Goal: Information Seeking & Learning: Check status

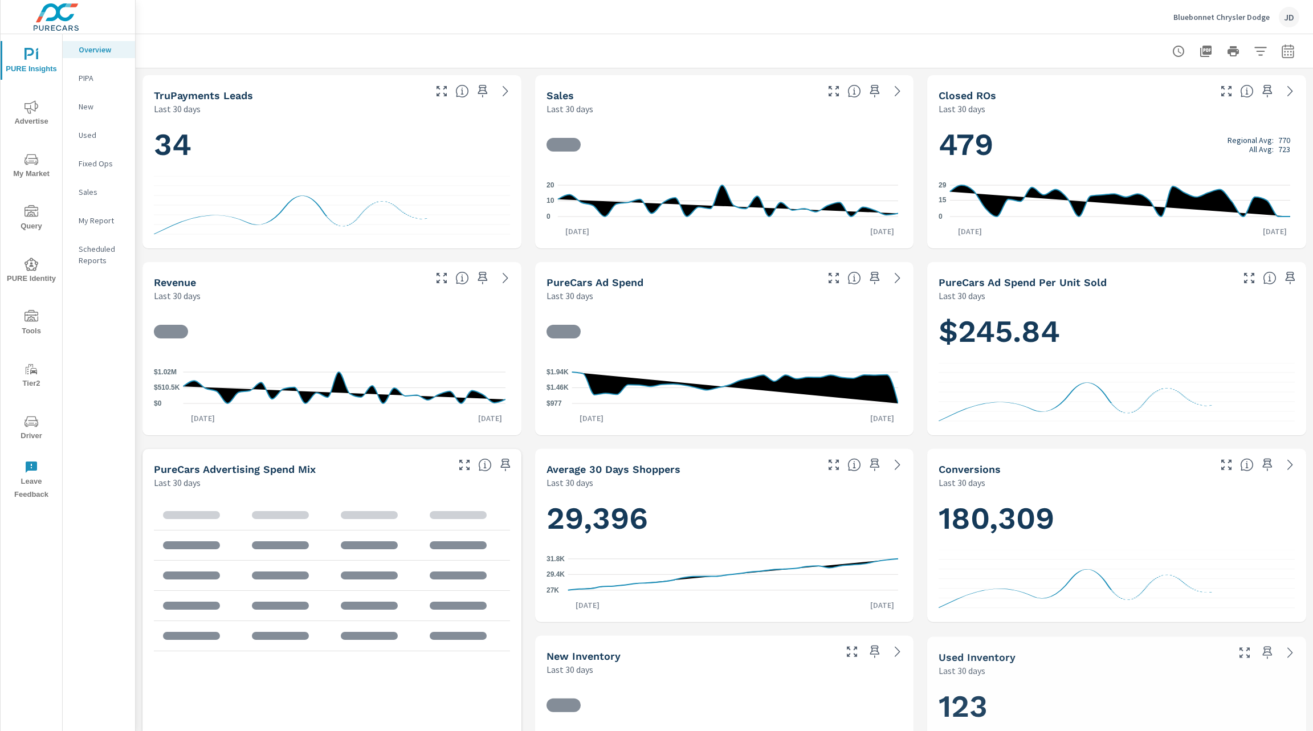
scroll to position [1, 0]
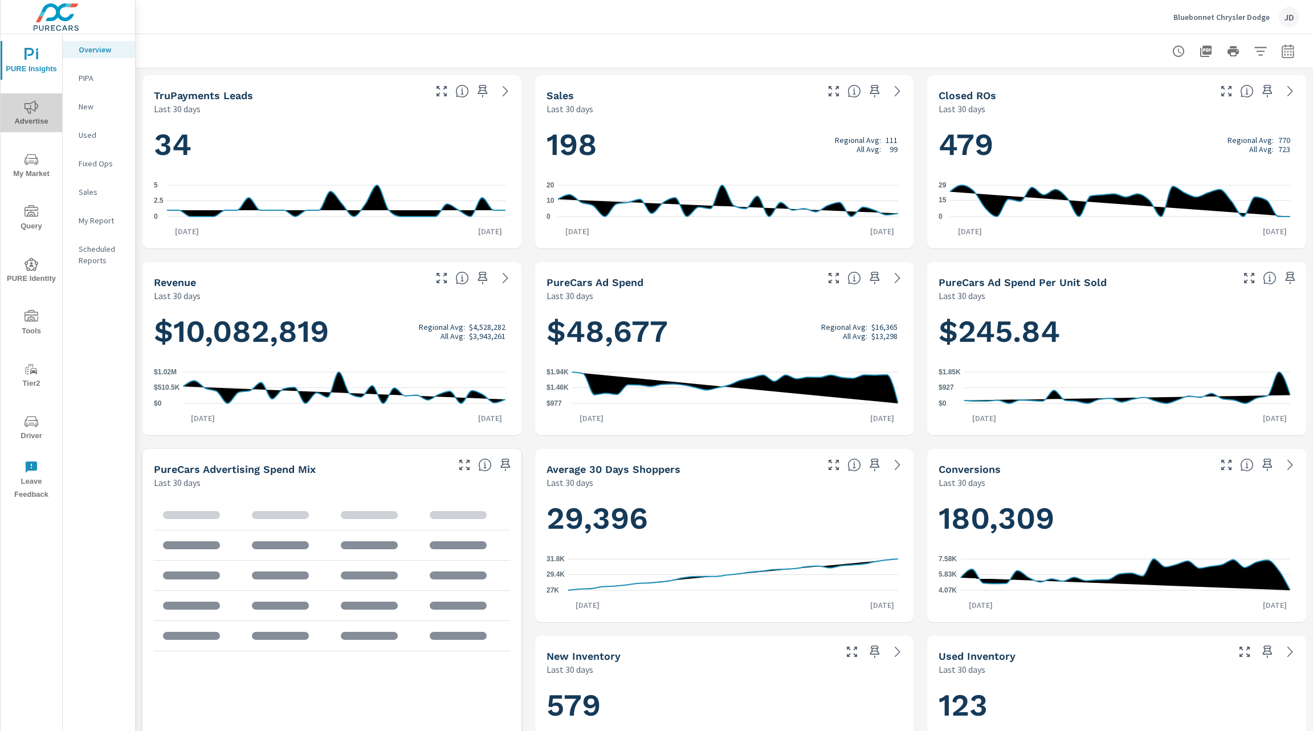
click at [29, 111] on icon "nav menu" at bounding box center [32, 107] width 14 height 14
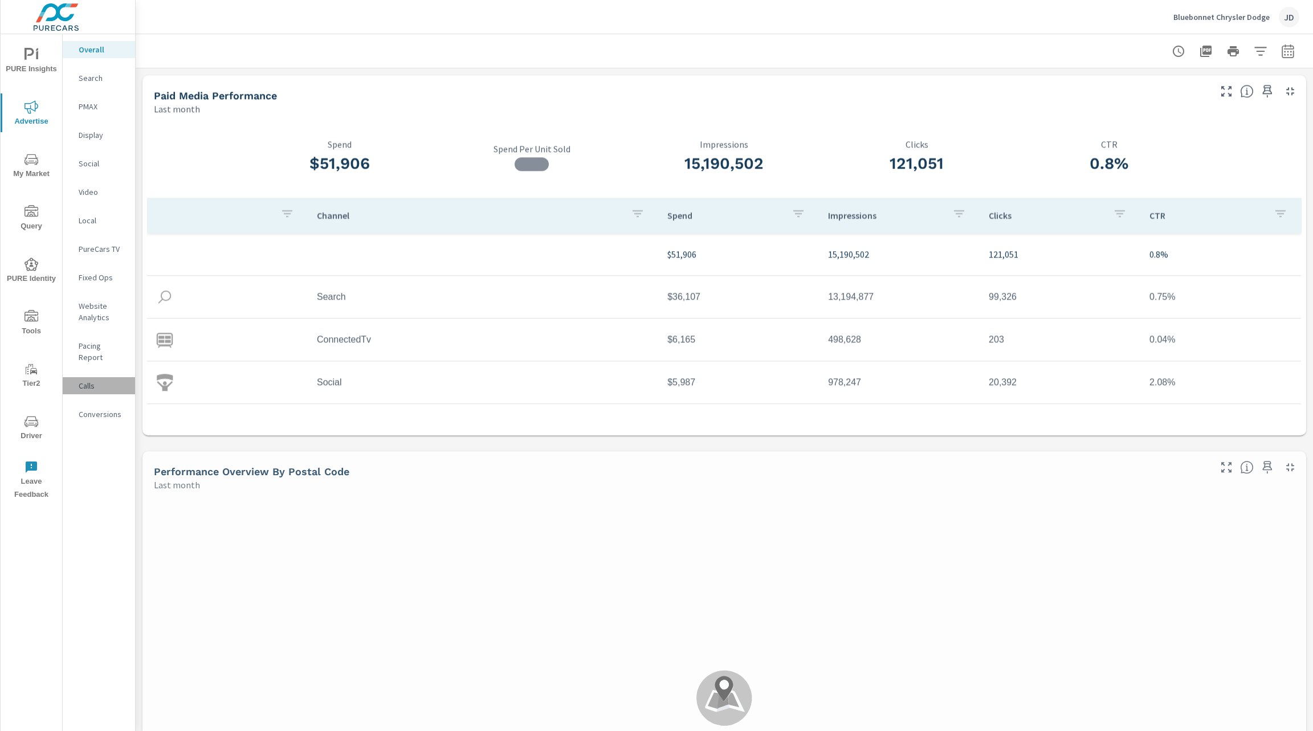
click at [91, 380] on p "Calls" at bounding box center [102, 385] width 47 height 11
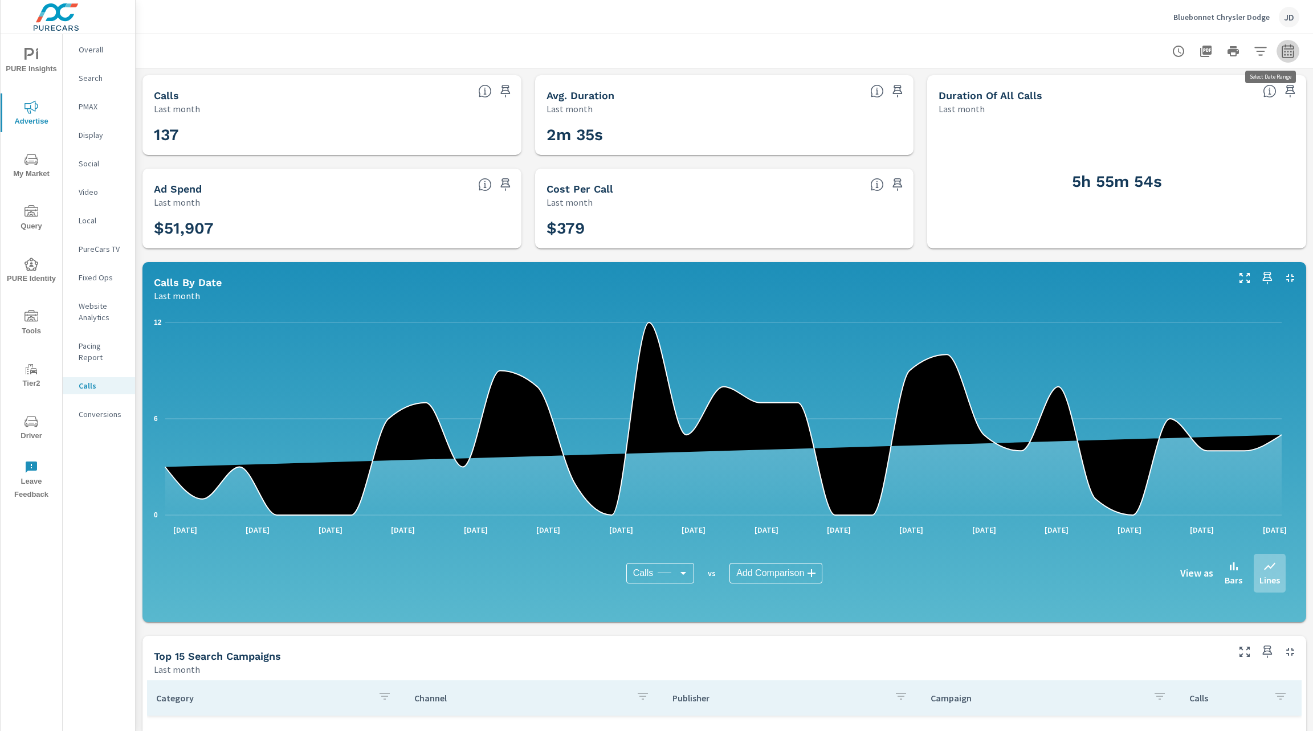
click at [1281, 52] on icon "button" at bounding box center [1288, 51] width 14 height 14
click at [1222, 103] on select "Custom Yesterday Last week Last 7 days Last 14 days Last 30 days Last 45 days L…" at bounding box center [1184, 99] width 114 height 23
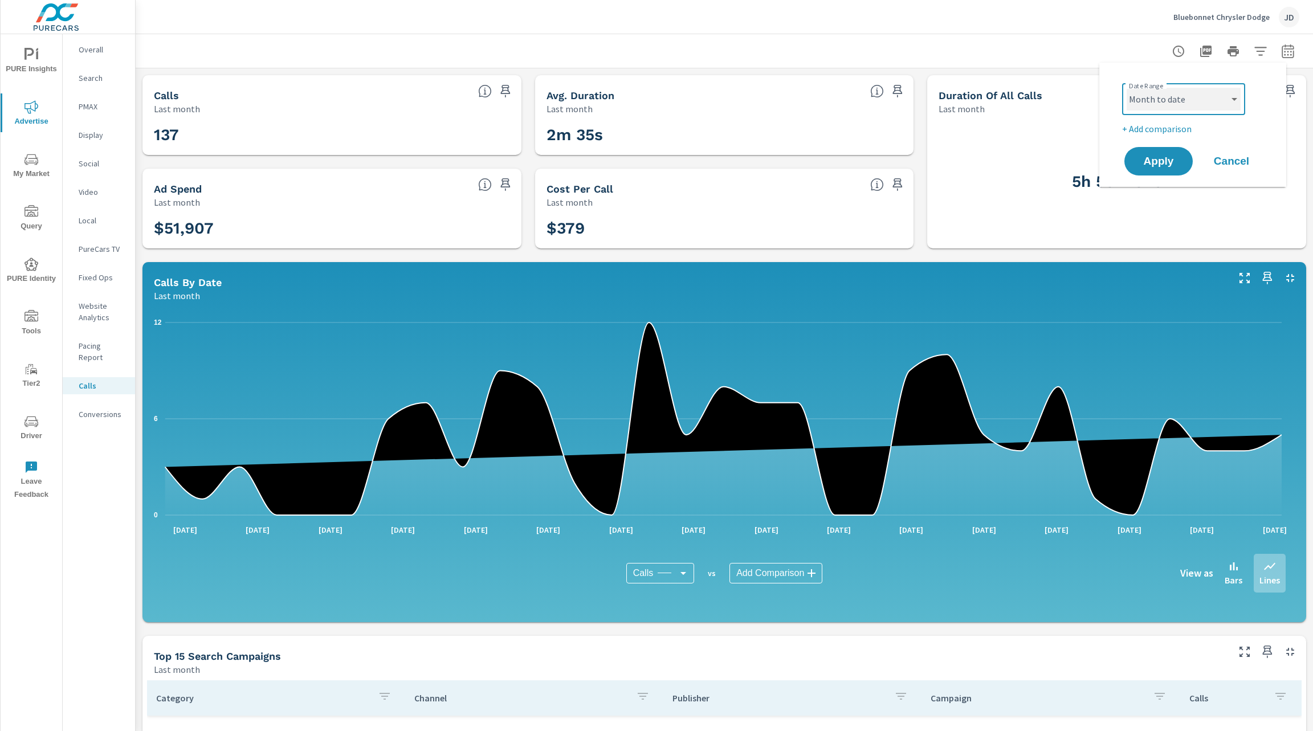
click at [1127, 88] on select "Custom Yesterday Last week Last 7 days Last 14 days Last 30 days Last 45 days L…" at bounding box center [1184, 99] width 114 height 23
select select "Month to date"
click at [1170, 173] on button "Apply" at bounding box center [1158, 161] width 71 height 30
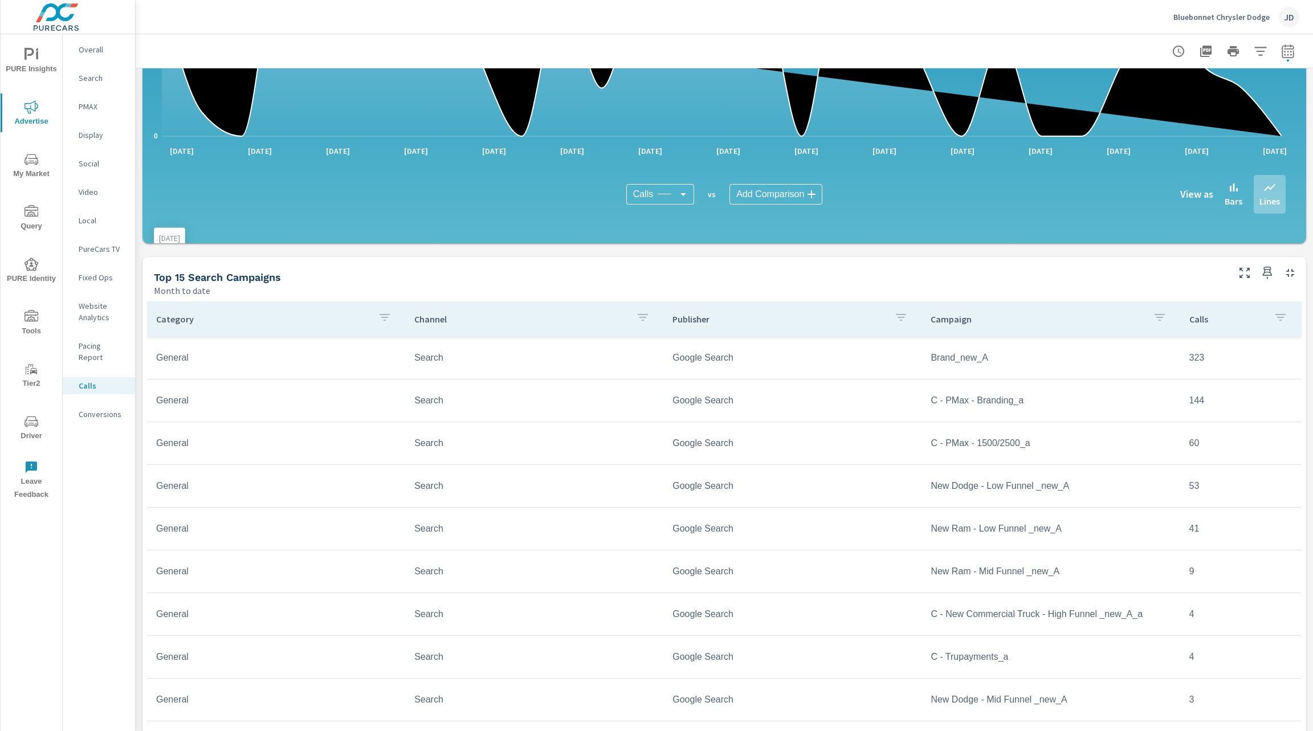
scroll to position [380, 0]
click at [101, 409] on p "Conversions" at bounding box center [102, 414] width 47 height 11
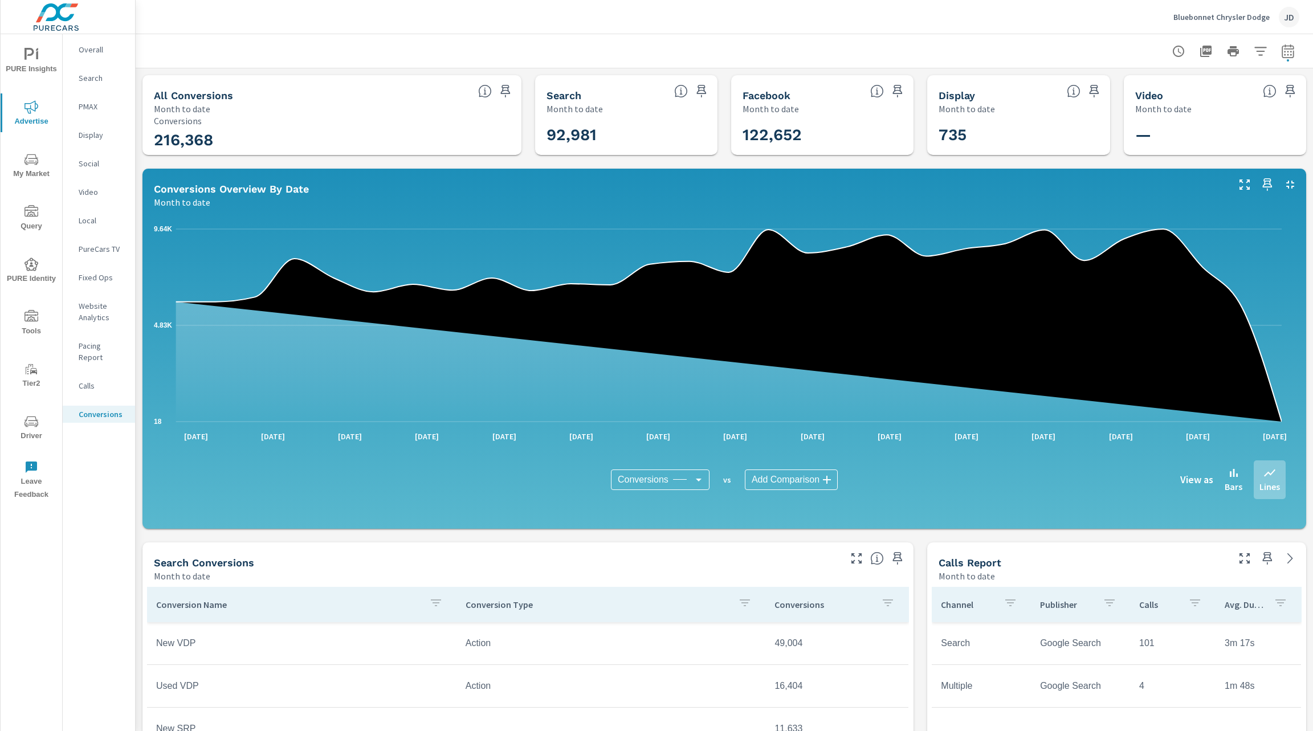
click at [1249, 58] on button "button" at bounding box center [1260, 51] width 23 height 23
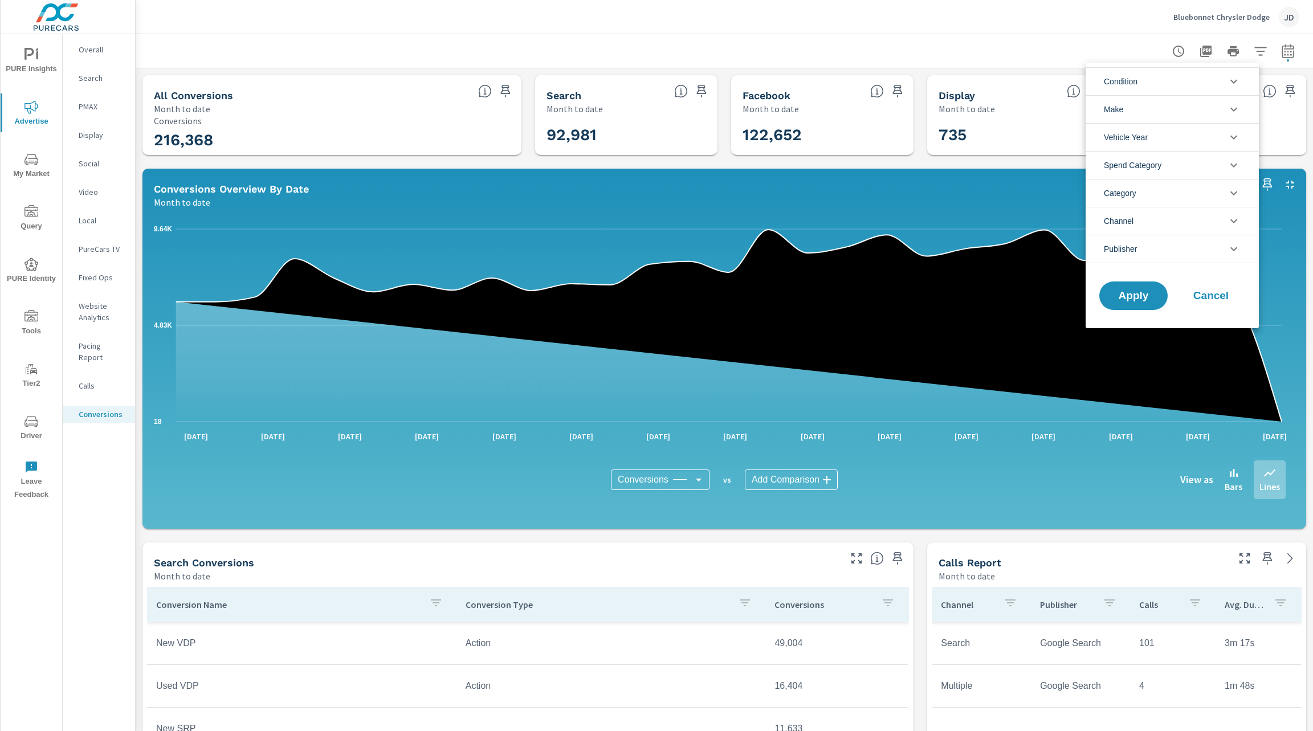
click at [1183, 197] on li "Category" at bounding box center [1172, 193] width 173 height 28
click at [1178, 167] on li "Spend Category" at bounding box center [1172, 165] width 173 height 28
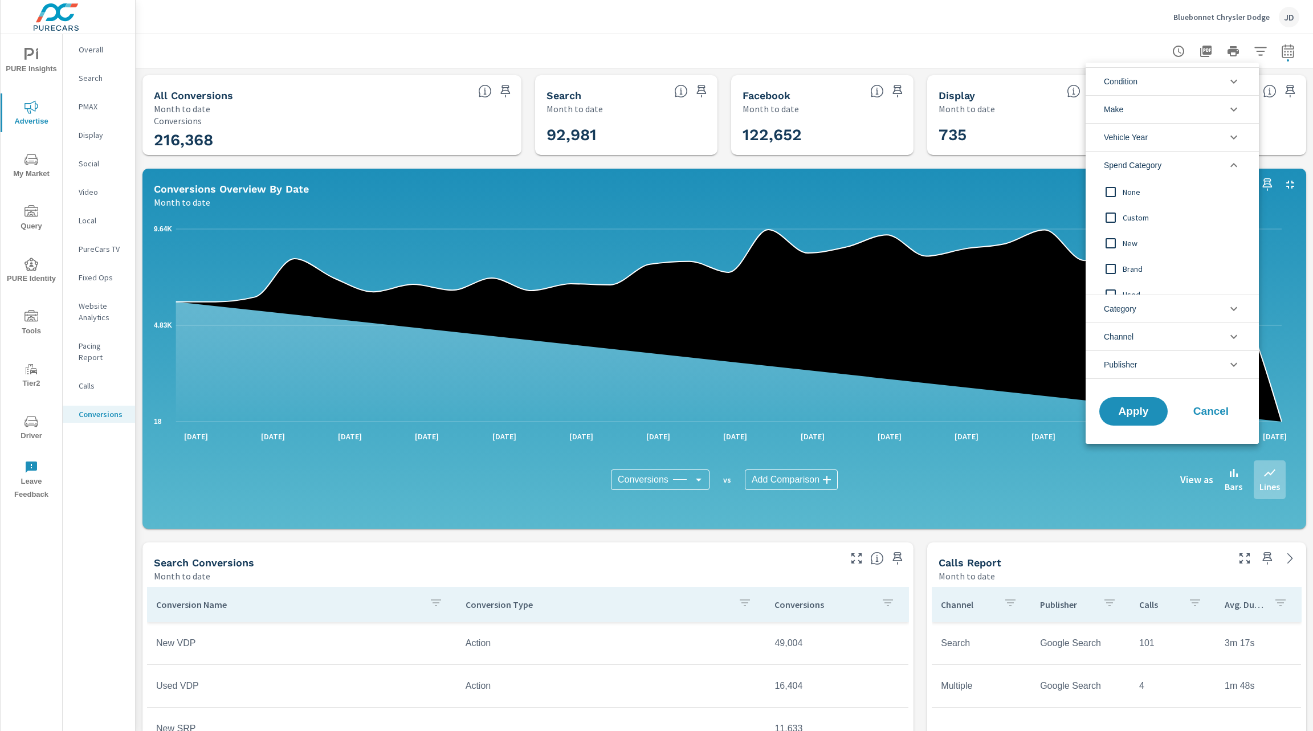
click at [1169, 165] on li "Spend Category" at bounding box center [1172, 165] width 173 height 28
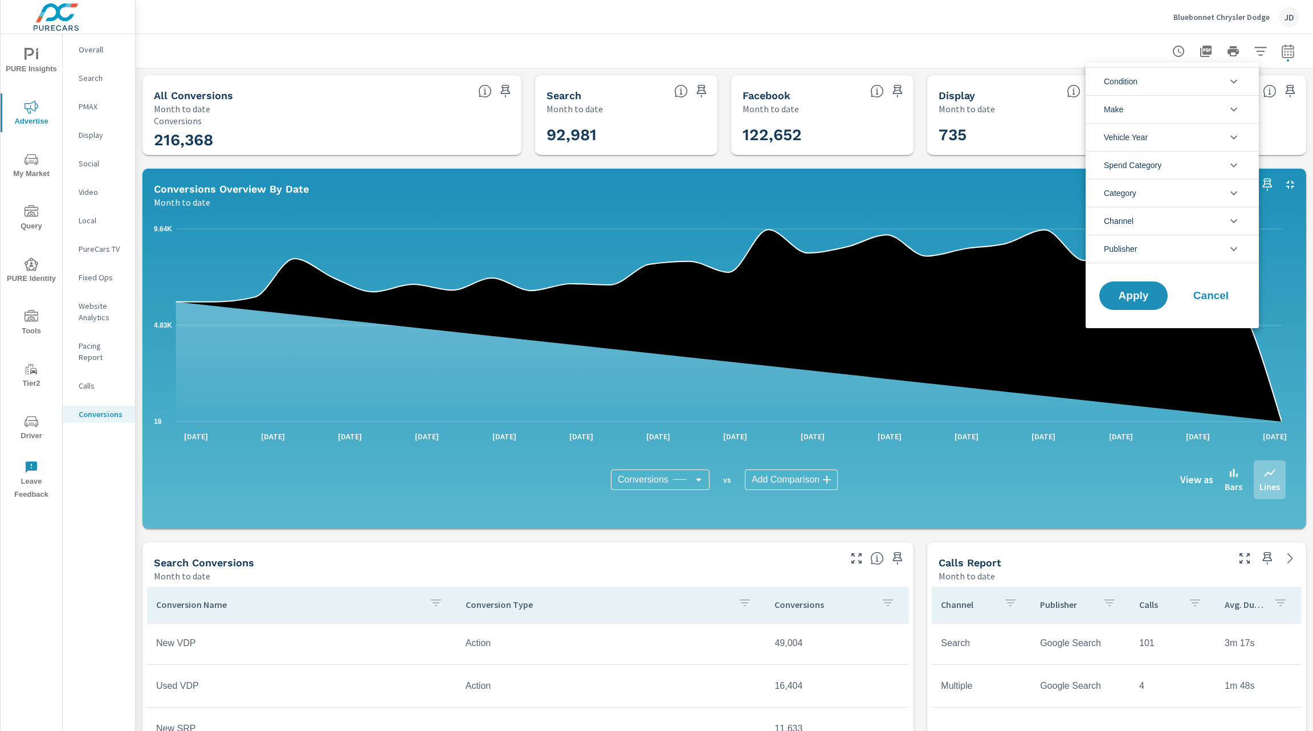
click at [861, 599] on div at bounding box center [656, 365] width 1313 height 731
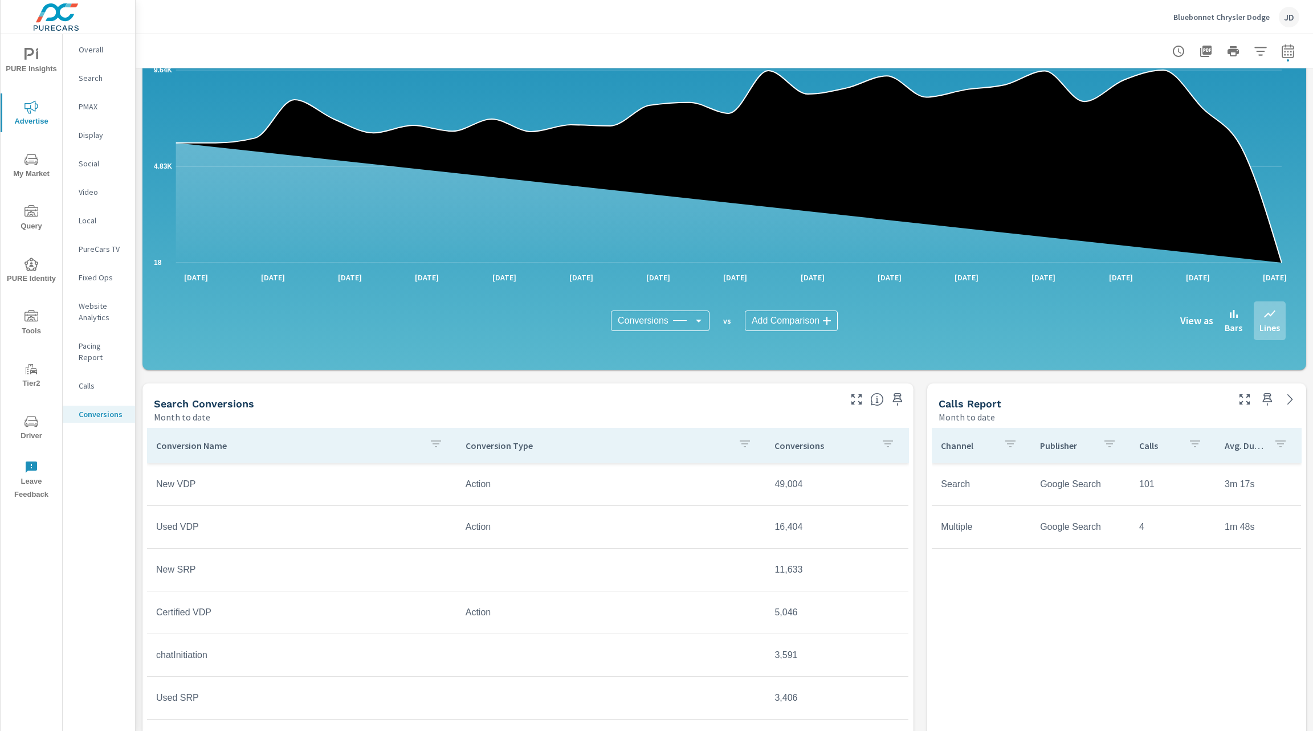
scroll to position [165, 0]
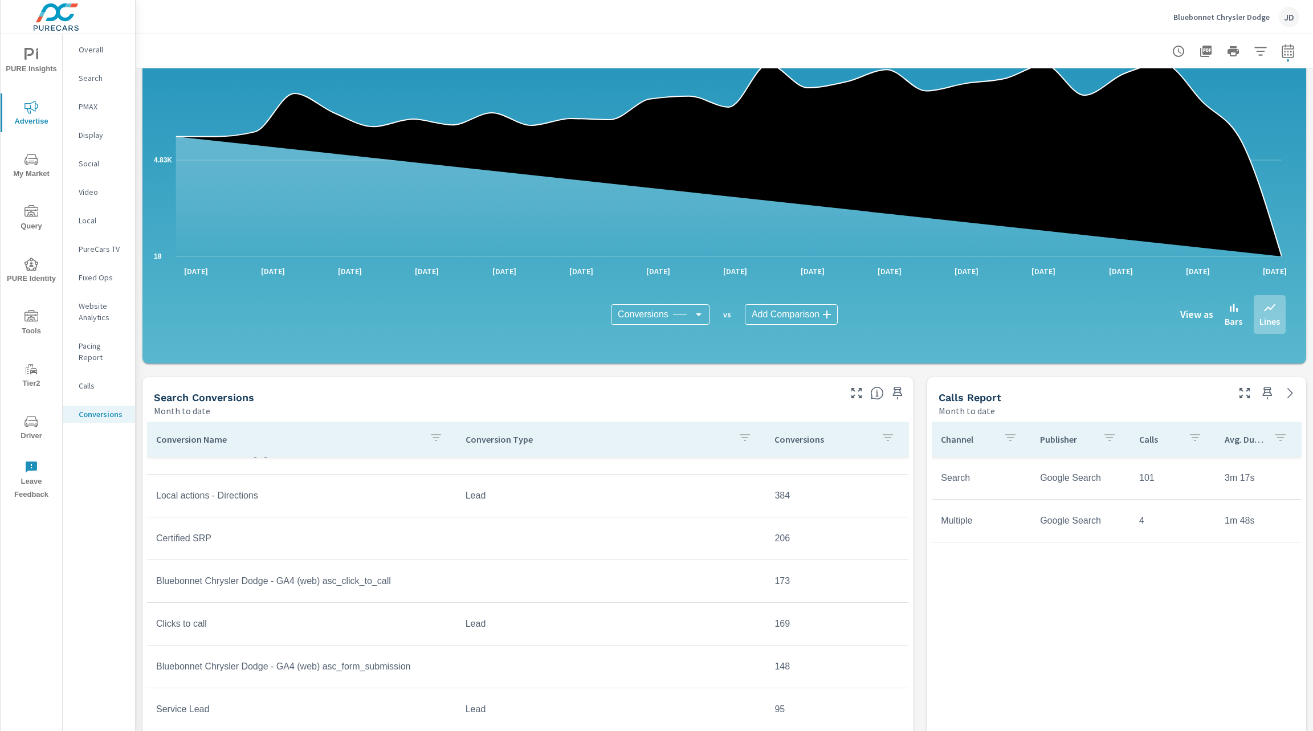
scroll to position [492, 0]
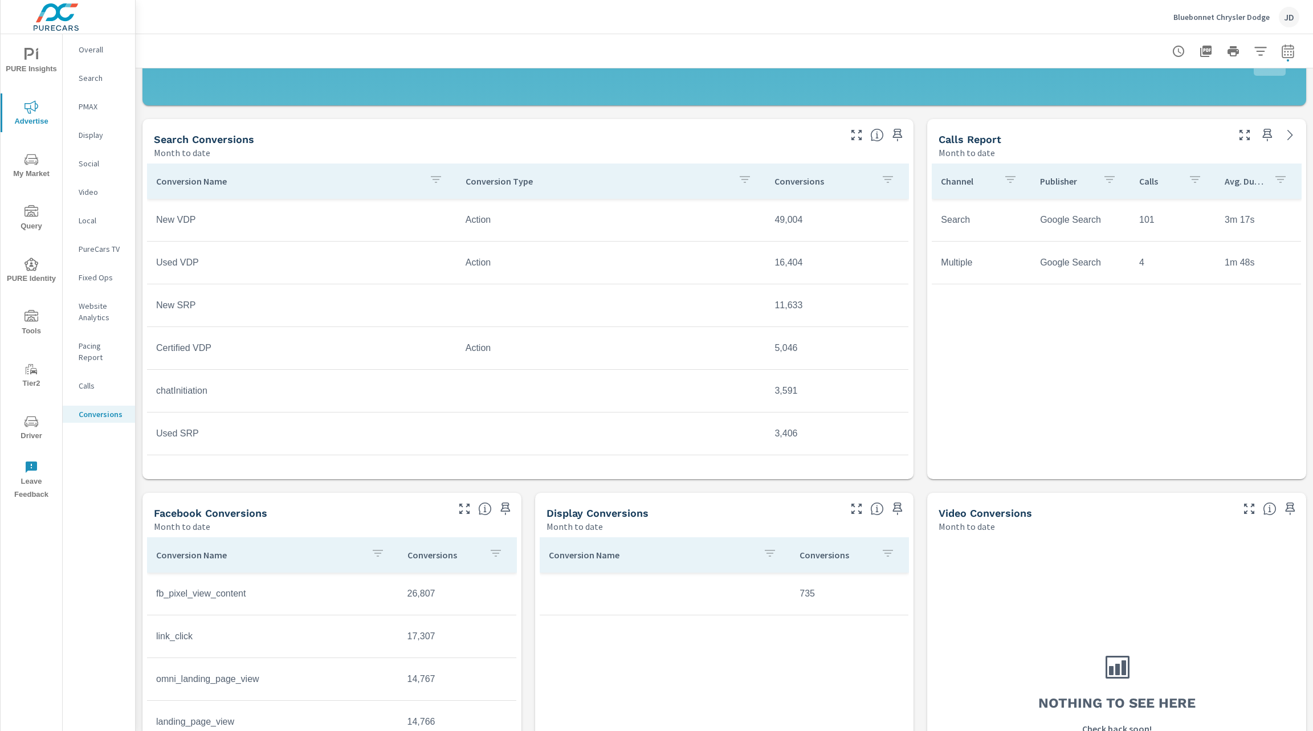
scroll to position [425, 0]
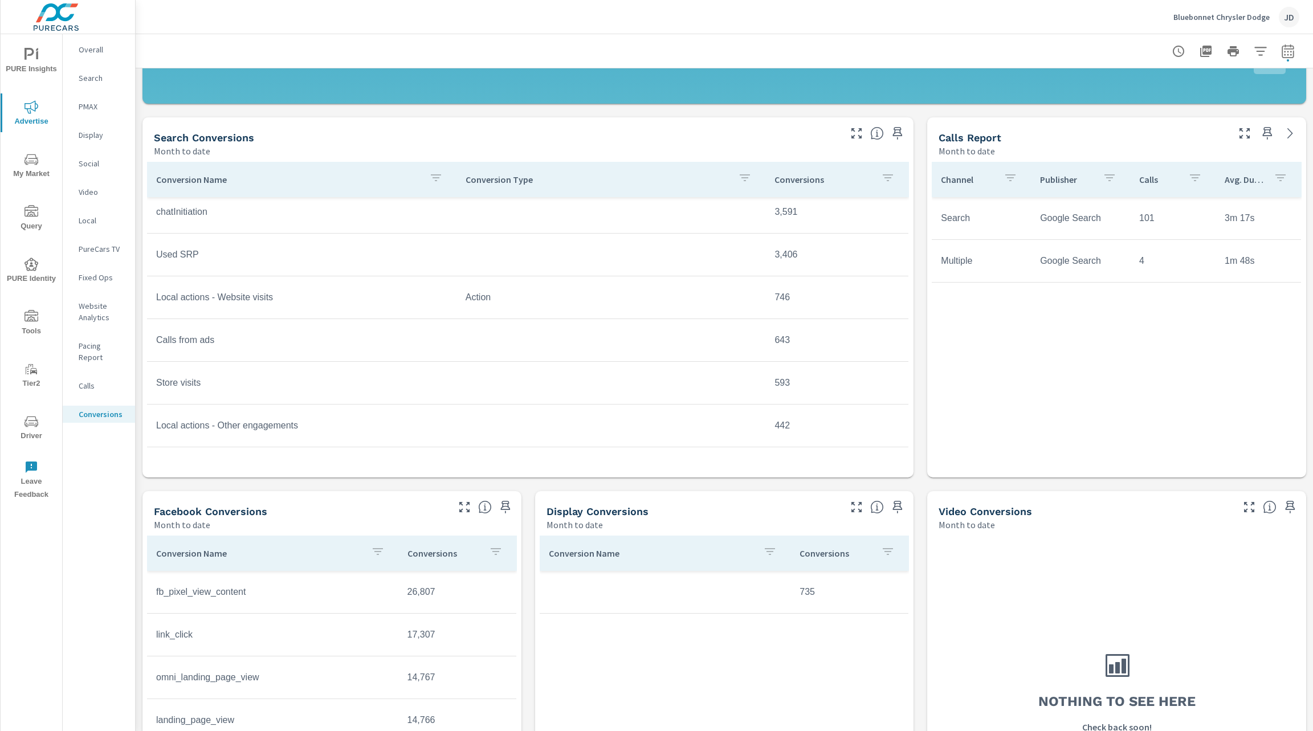
scroll to position [214, 0]
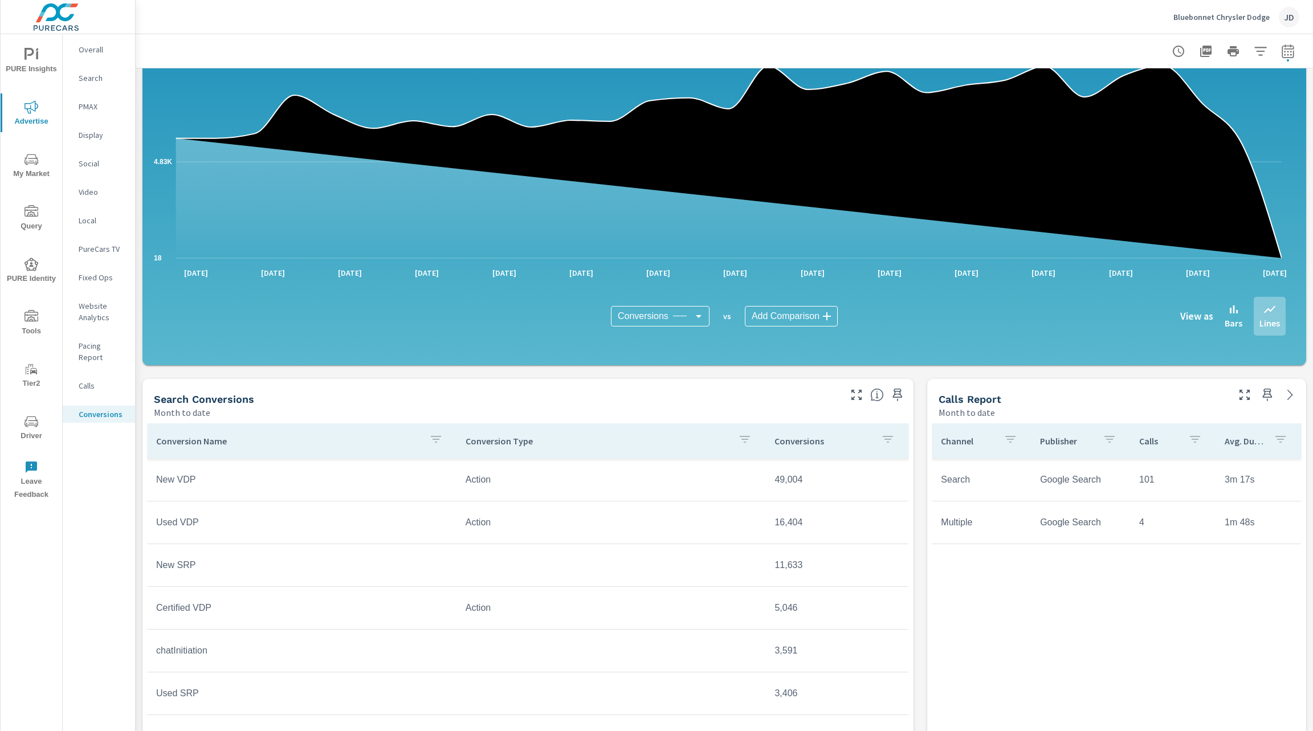
scroll to position [161, 0]
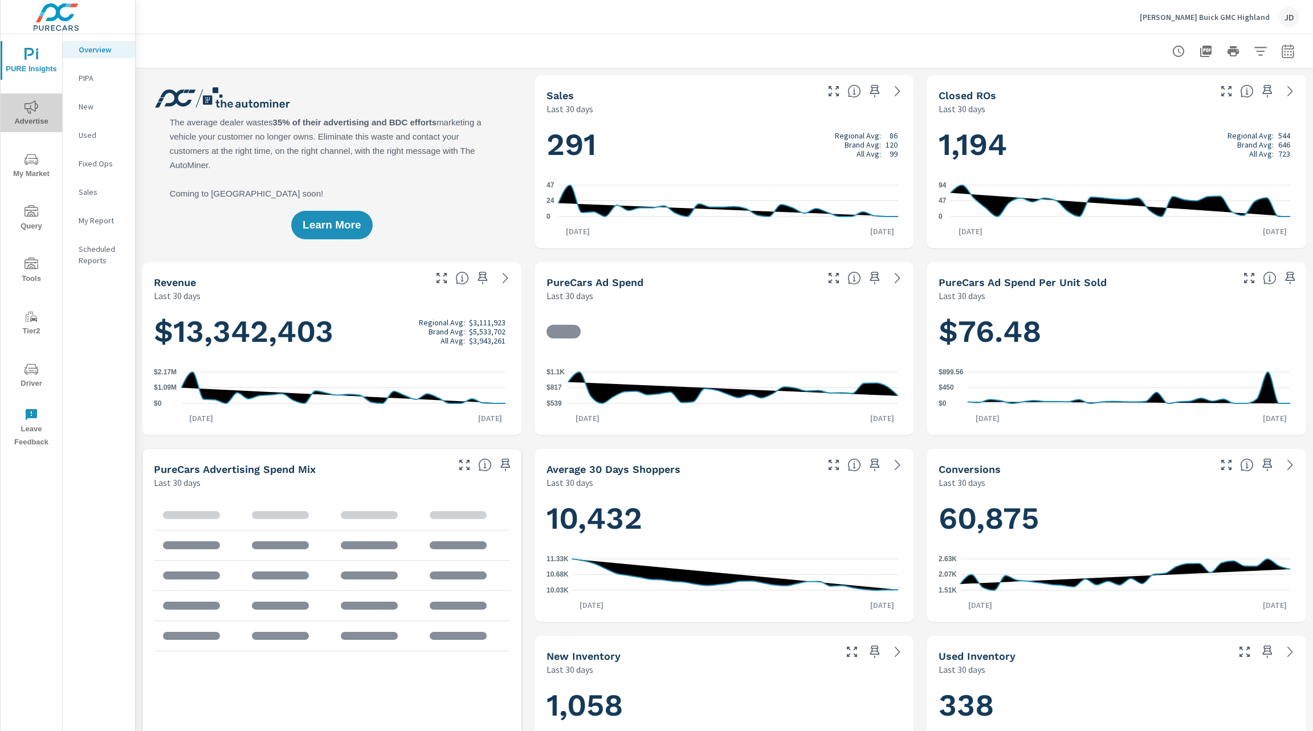
scroll to position [1, 0]
click at [33, 119] on span "Advertise" at bounding box center [31, 114] width 55 height 28
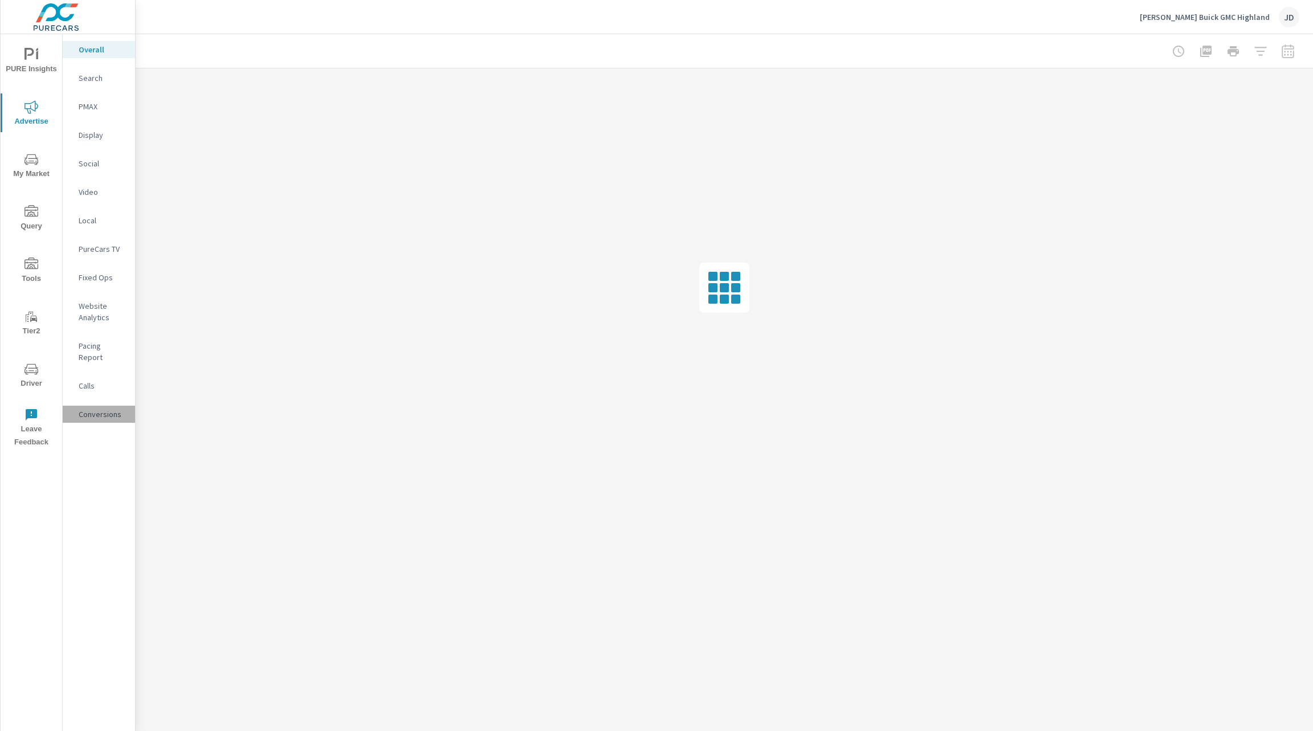
click at [99, 409] on p "Conversions" at bounding box center [102, 414] width 47 height 11
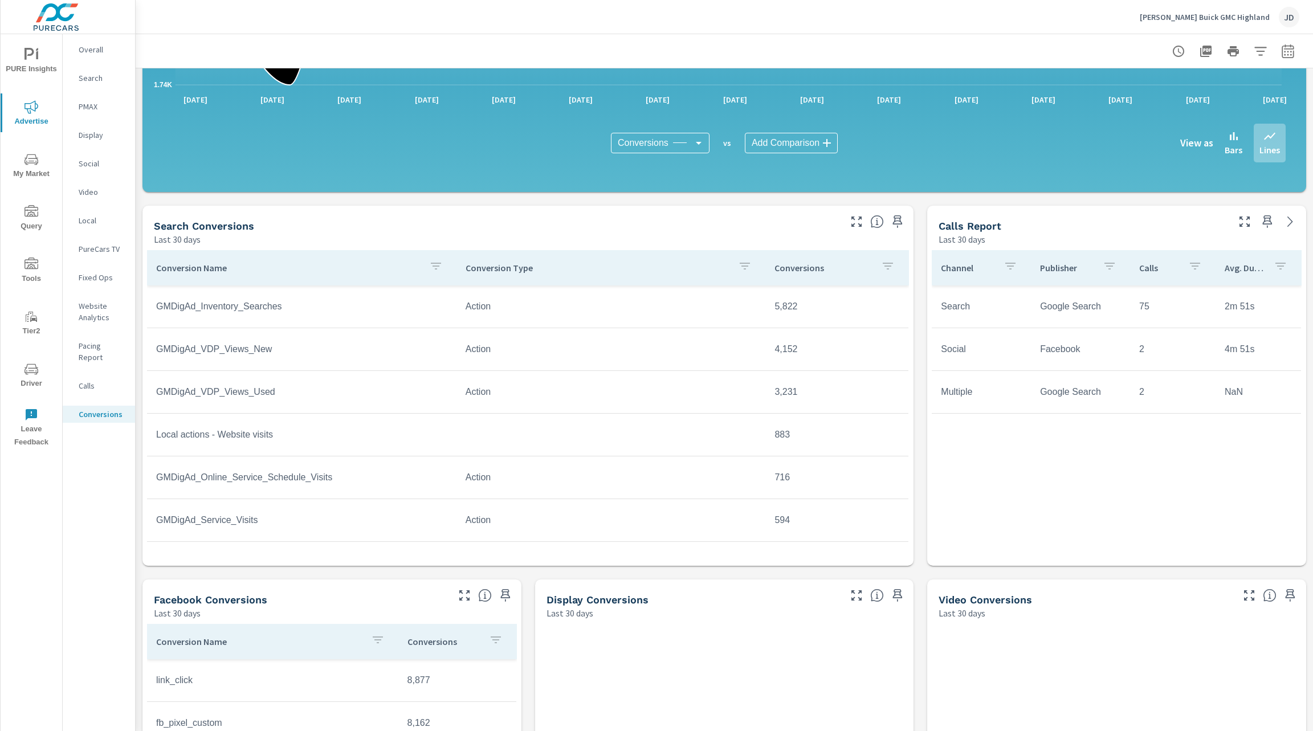
scroll to position [335, 0]
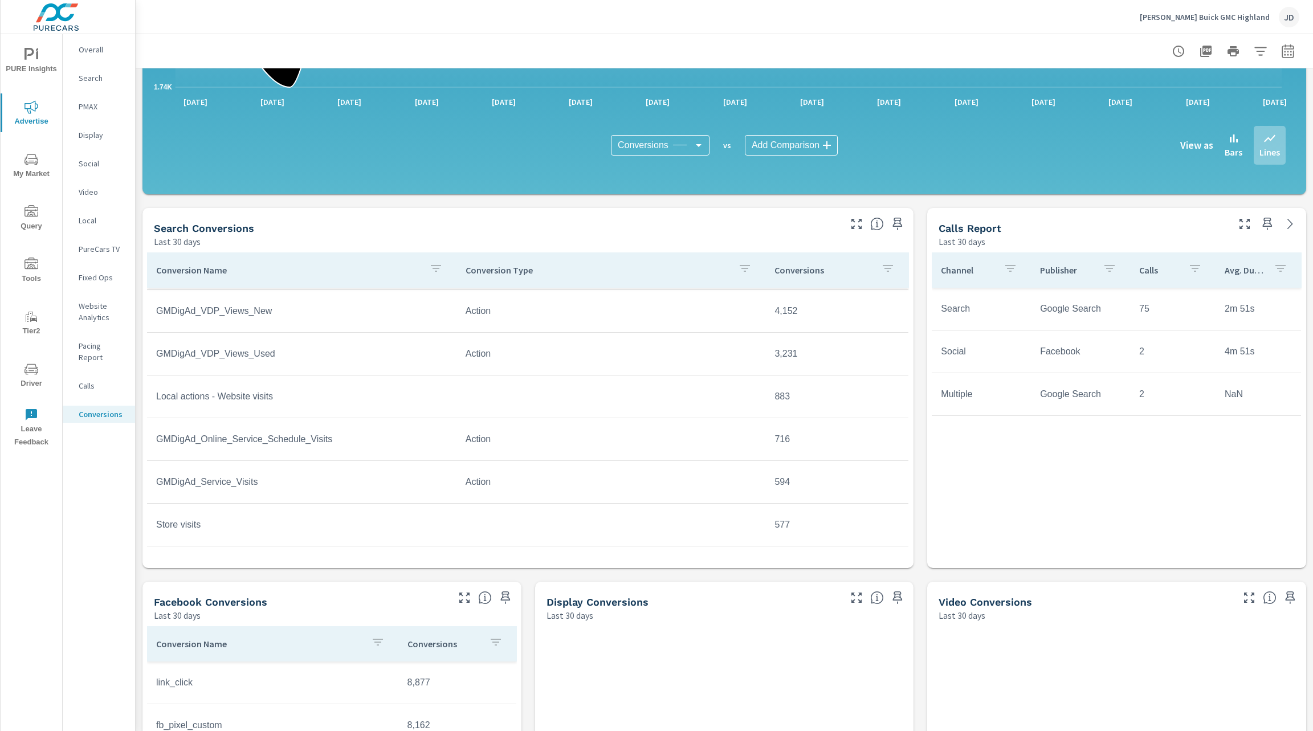
scroll to position [28, 0]
click at [429, 264] on icon "button" at bounding box center [436, 269] width 14 height 14
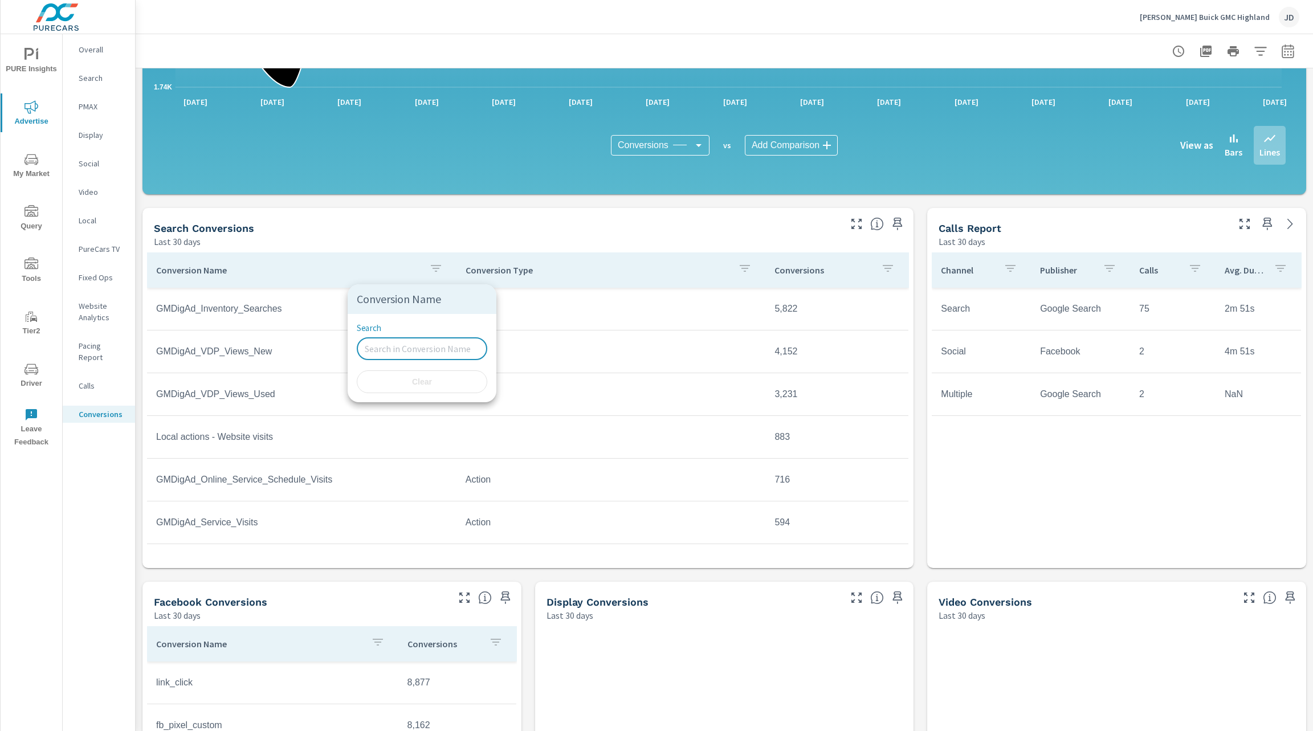
click at [398, 349] on input "Search" at bounding box center [422, 348] width 130 height 23
type input "call"
click at [549, 247] on div at bounding box center [656, 365] width 1313 height 731
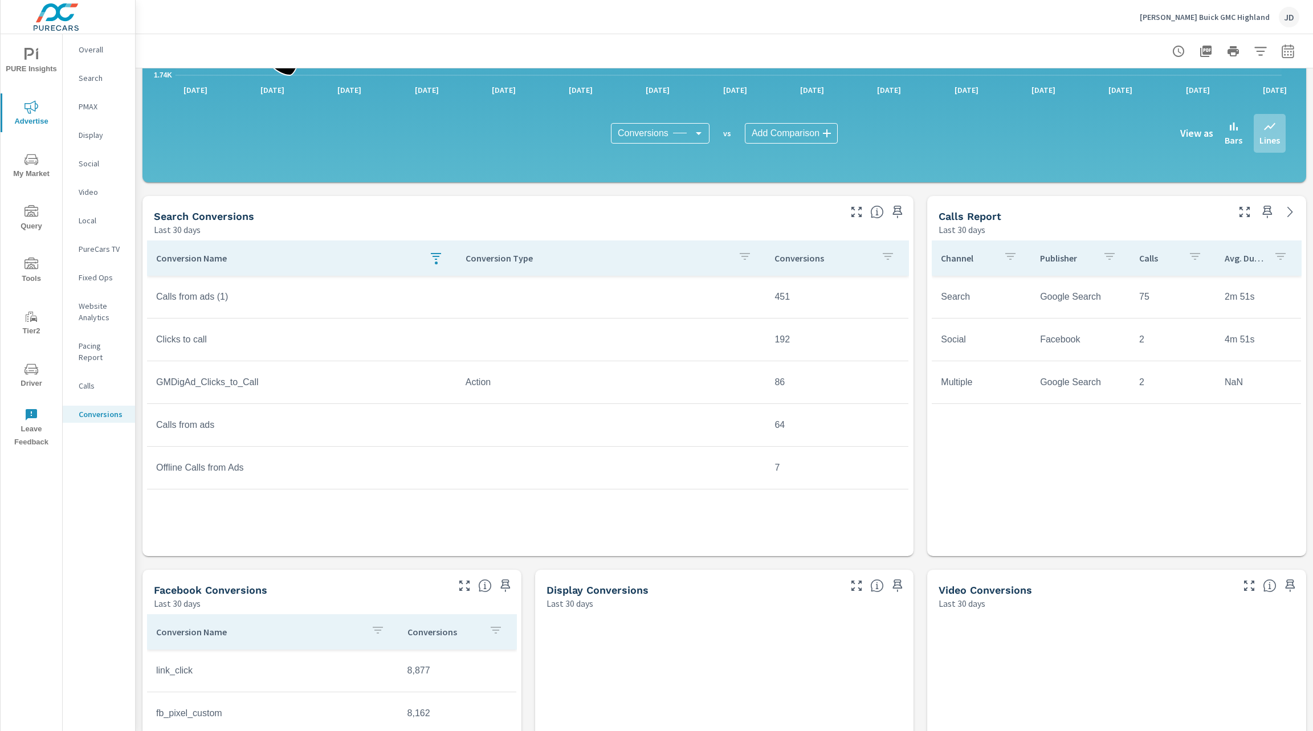
scroll to position [344, 0]
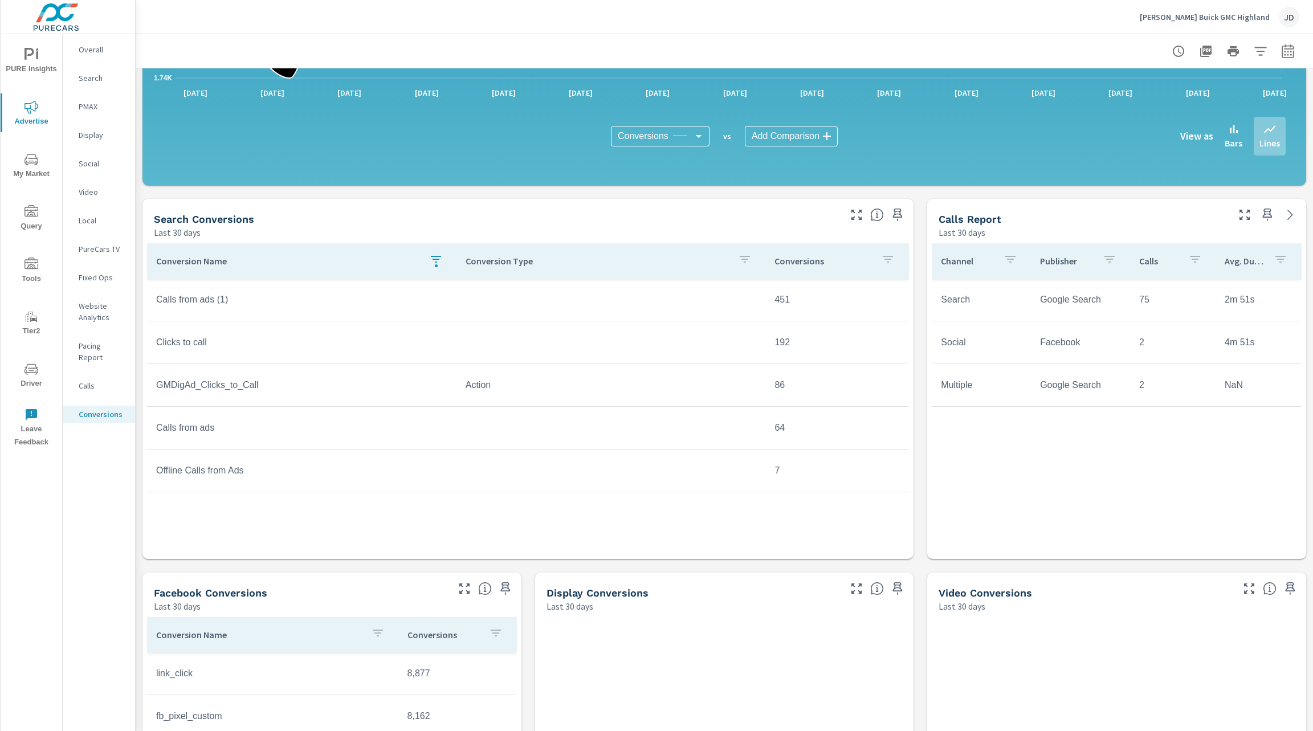
click at [88, 382] on div "Calls" at bounding box center [99, 385] width 72 height 17
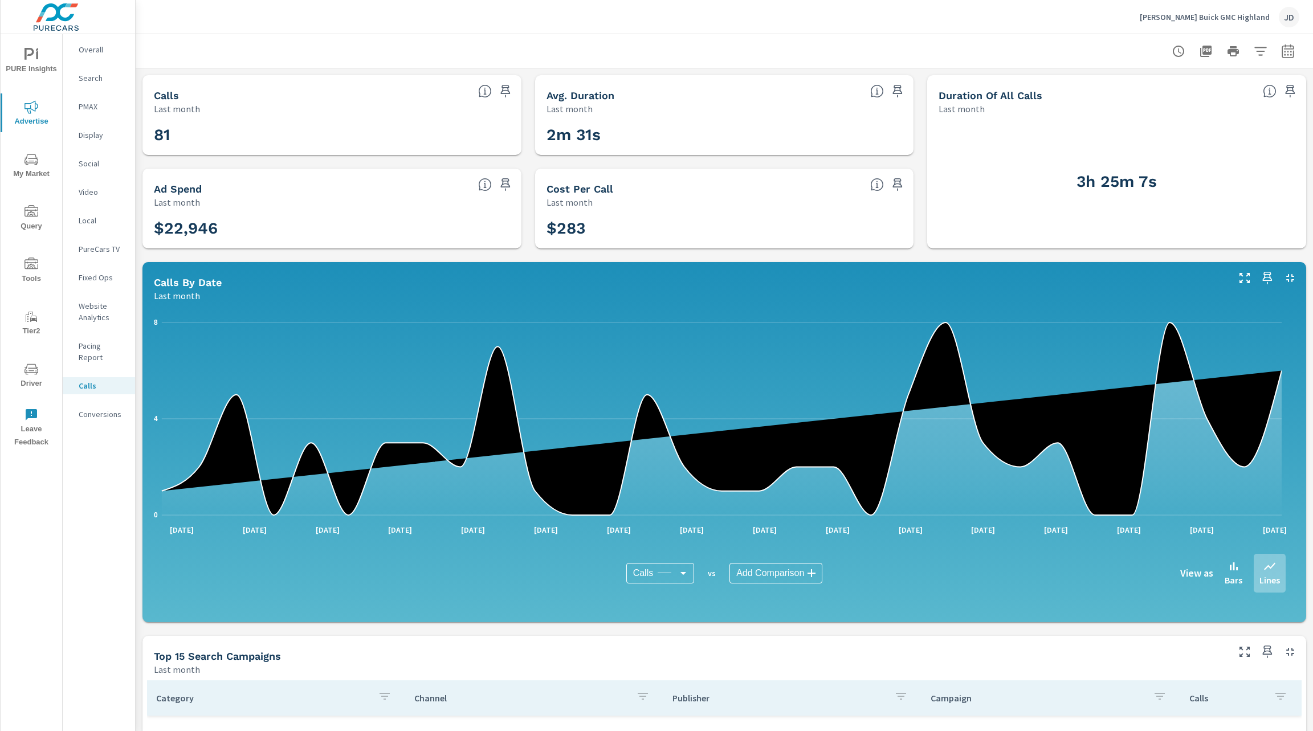
click at [97, 409] on p "Conversions" at bounding box center [102, 414] width 47 height 11
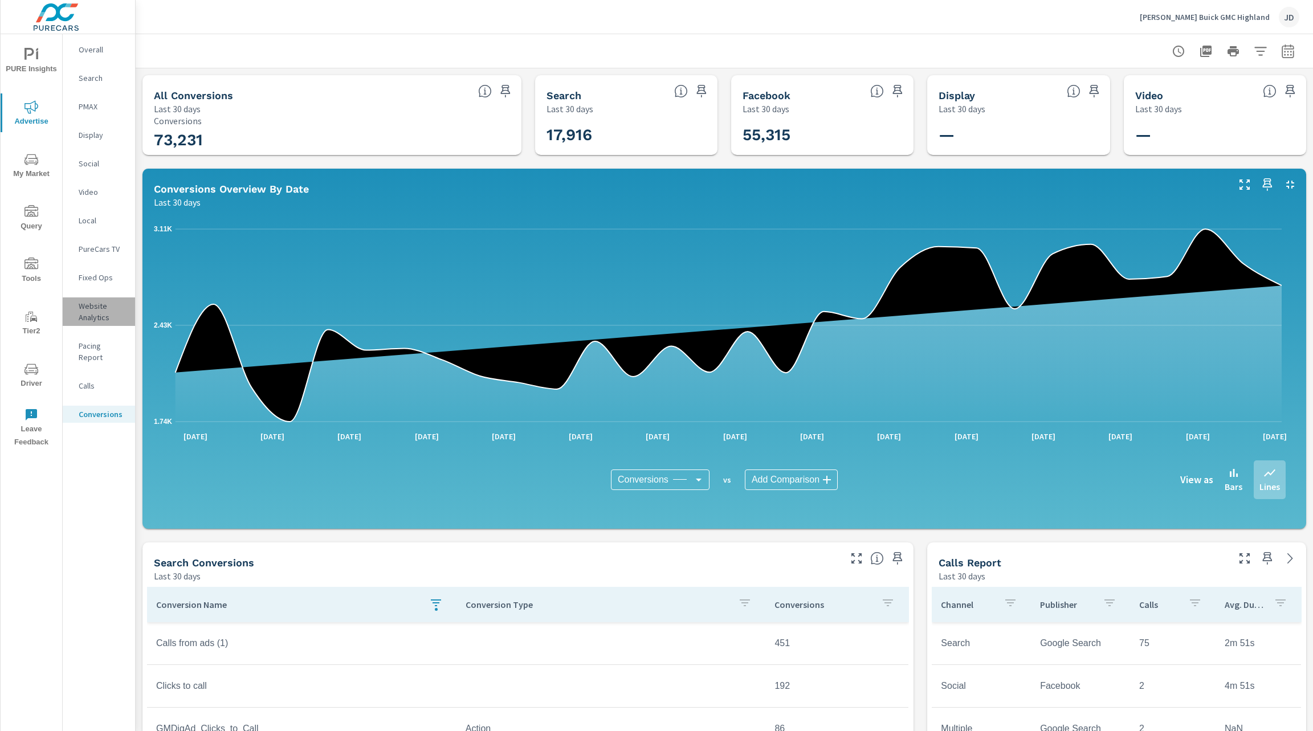
click at [102, 316] on p "Website Analytics" at bounding box center [102, 311] width 47 height 23
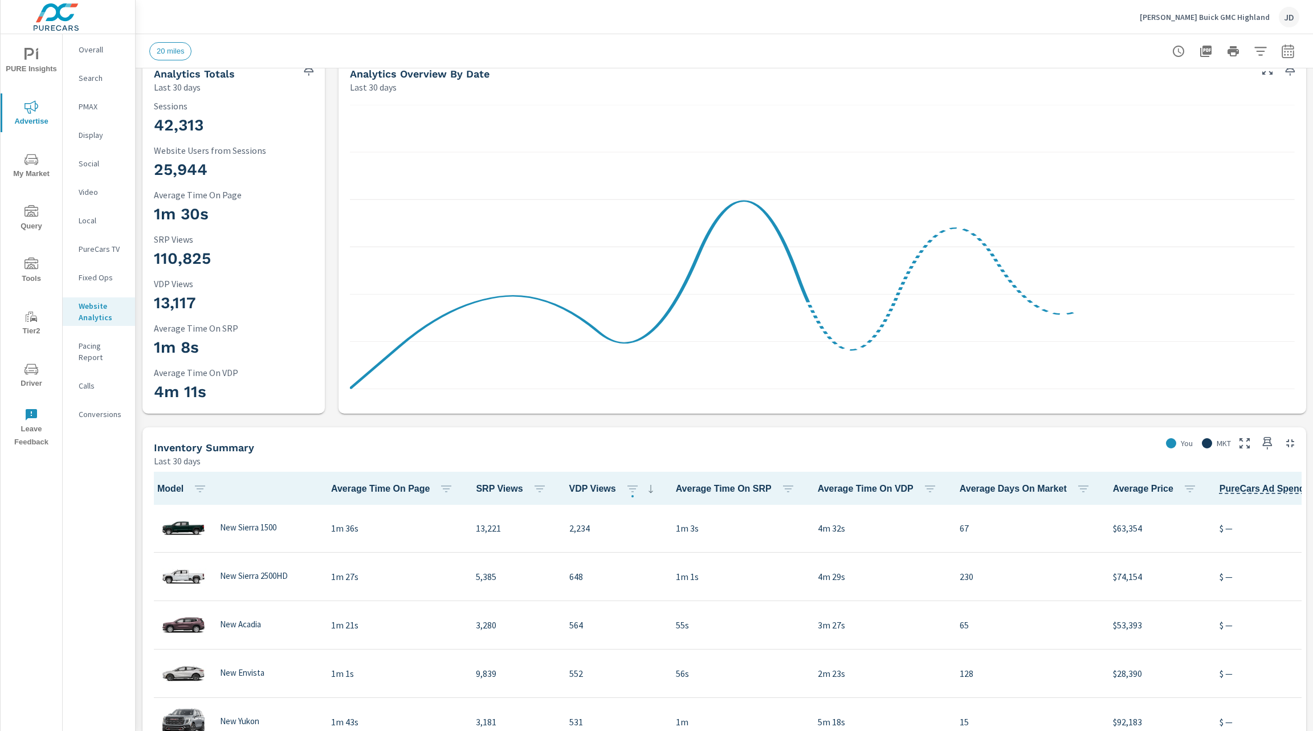
scroll to position [17, 0]
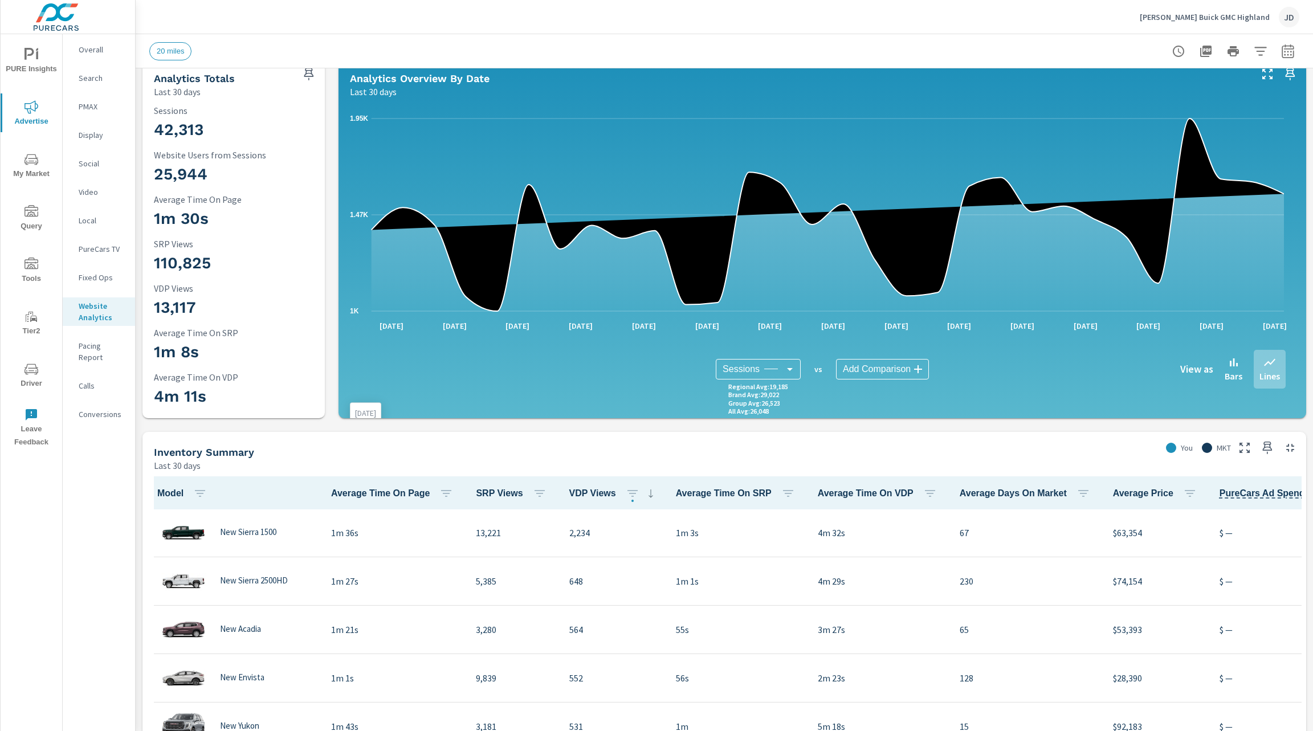
click at [774, 251] on icon at bounding box center [828, 215] width 912 height 193
